Goal: Transaction & Acquisition: Obtain resource

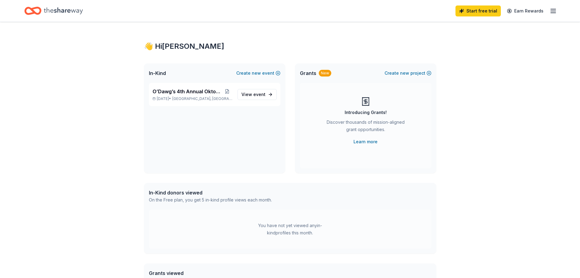
click at [95, 12] on div "Start free trial Earn Rewards" at bounding box center [289, 11] width 531 height 14
click at [464, 9] on line "button" at bounding box center [553, 9] width 5 height 0
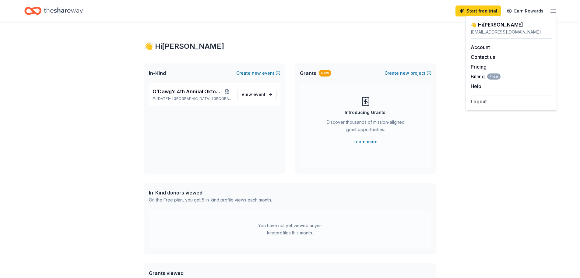
click at [287, 119] on div "In-Kind Create new event O’Dawg’s 4th Annual Oktoberfest Oct 11, 2025 • Torring…" at bounding box center [290, 118] width 292 height 110
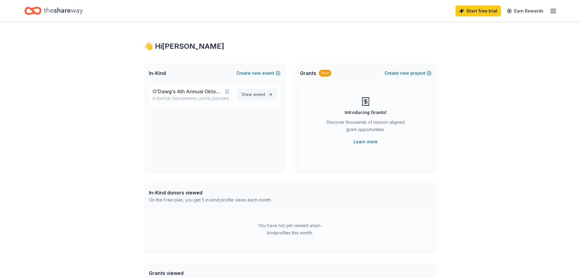
click at [251, 96] on span "View event" at bounding box center [254, 94] width 24 height 7
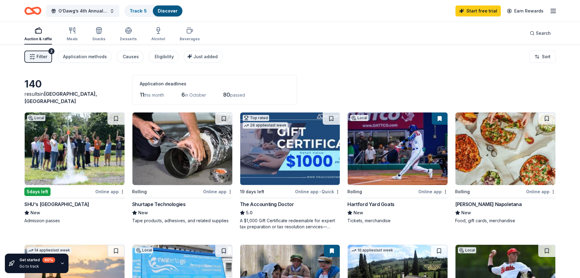
click at [152, 94] on span "this month" at bounding box center [154, 94] width 20 height 5
click at [200, 58] on span "Just added" at bounding box center [205, 56] width 24 height 5
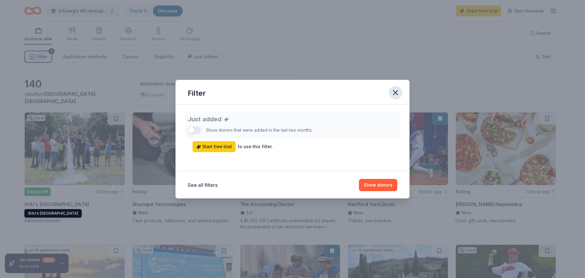
click at [398, 92] on icon "button" at bounding box center [395, 92] width 9 height 9
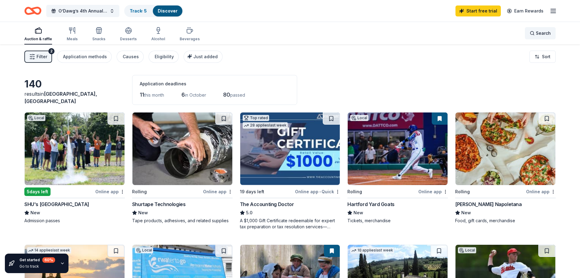
click at [464, 33] on div "Search" at bounding box center [540, 33] width 21 height 7
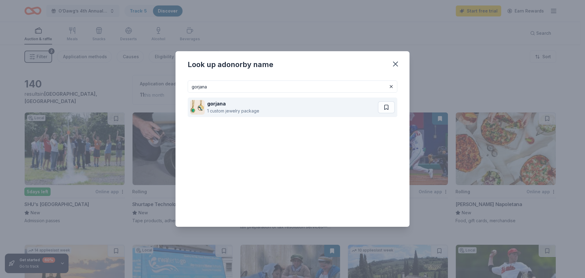
type input "gorjana"
click at [255, 105] on div "gorjana" at bounding box center [233, 103] width 52 height 7
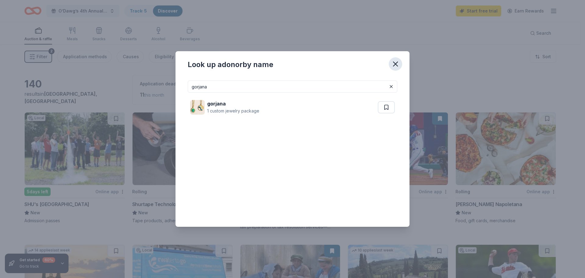
click at [398, 64] on icon "button" at bounding box center [395, 64] width 9 height 9
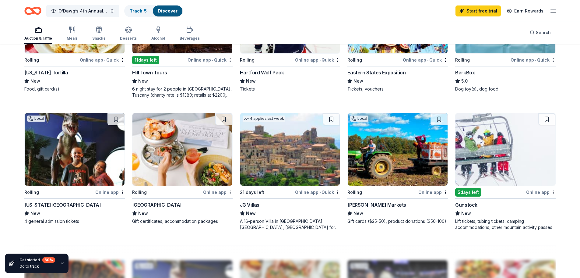
scroll to position [365, 0]
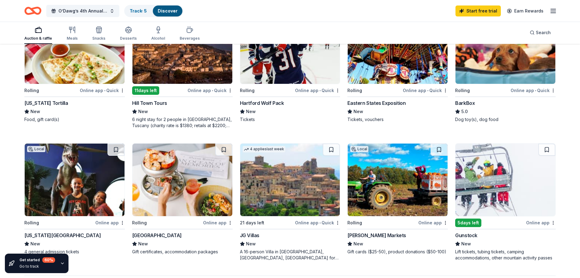
click at [287, 193] on img at bounding box center [290, 179] width 100 height 72
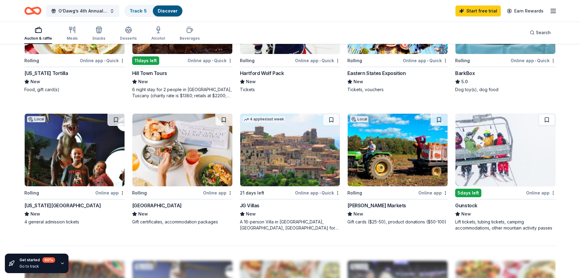
scroll to position [396, 0]
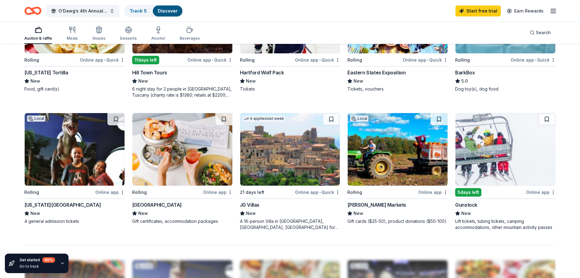
click at [88, 163] on img at bounding box center [75, 149] width 100 height 72
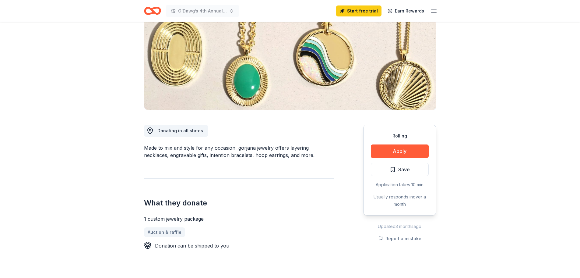
scroll to position [122, 0]
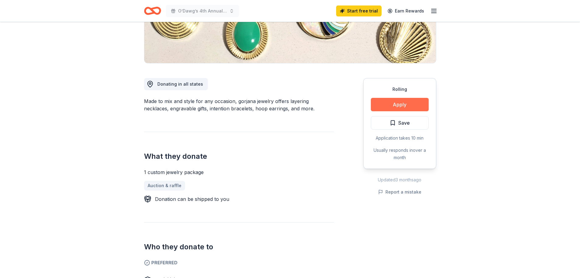
click at [400, 103] on button "Apply" at bounding box center [400, 104] width 58 height 13
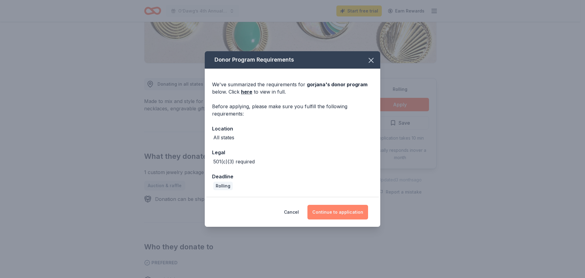
click at [331, 210] on button "Continue to application" at bounding box center [337, 212] width 61 height 15
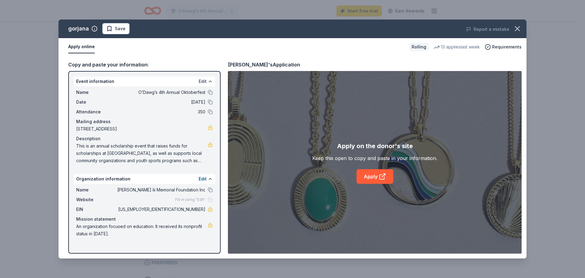
click at [206, 80] on button "Edit" at bounding box center [203, 81] width 8 height 7
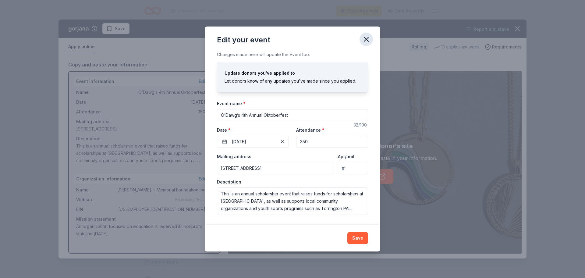
click at [367, 37] on icon "button" at bounding box center [366, 39] width 9 height 9
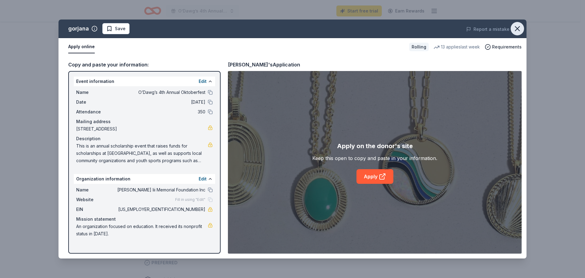
click at [516, 33] on button "button" at bounding box center [516, 28] width 13 height 13
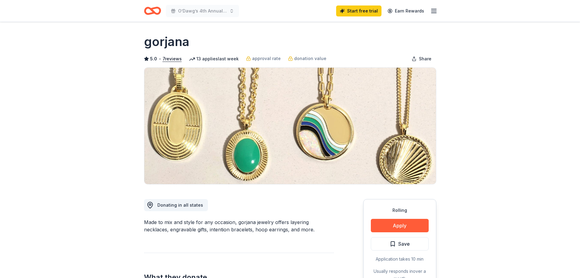
scroll to position [0, 0]
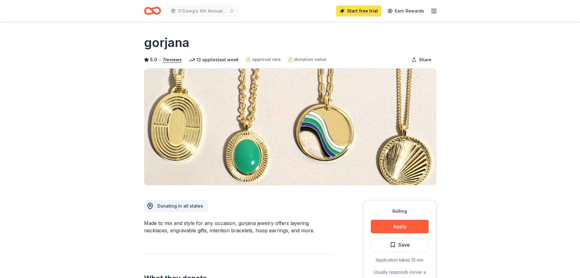
click at [369, 8] on link "Start free trial" at bounding box center [358, 10] width 45 height 11
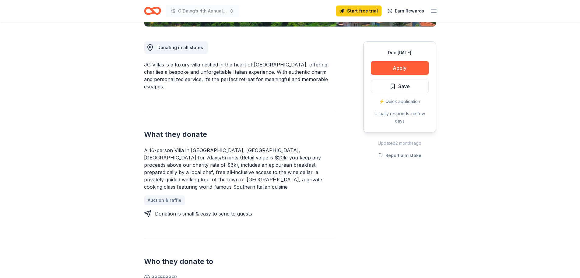
scroll to position [183, 0]
